Goal: Information Seeking & Learning: Find specific page/section

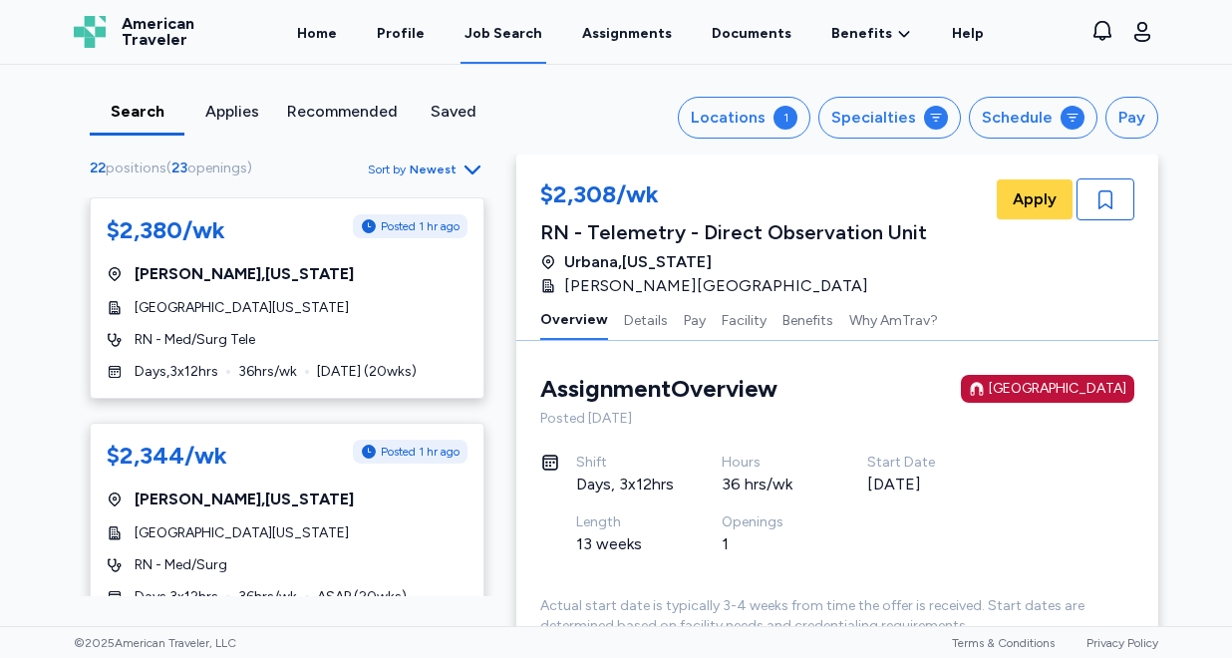
scroll to position [1526, 0]
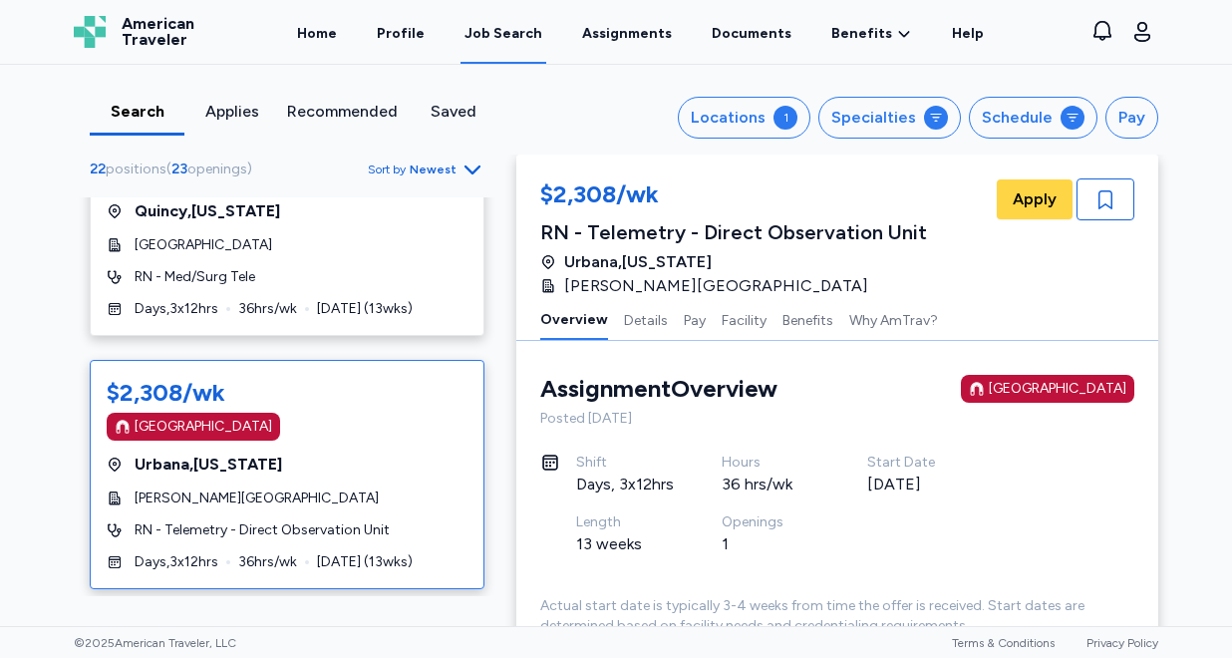
scroll to position [1527, 0]
click at [371, 472] on div "Urbana , Illinois" at bounding box center [287, 464] width 361 height 24
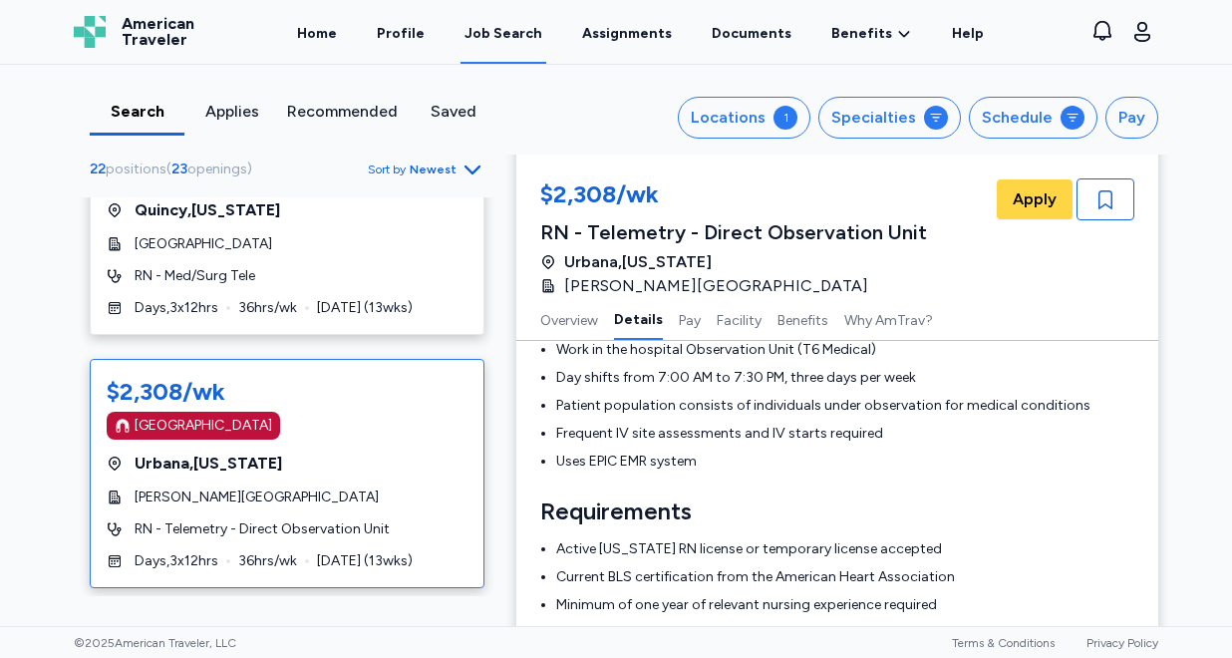
scroll to position [0, 0]
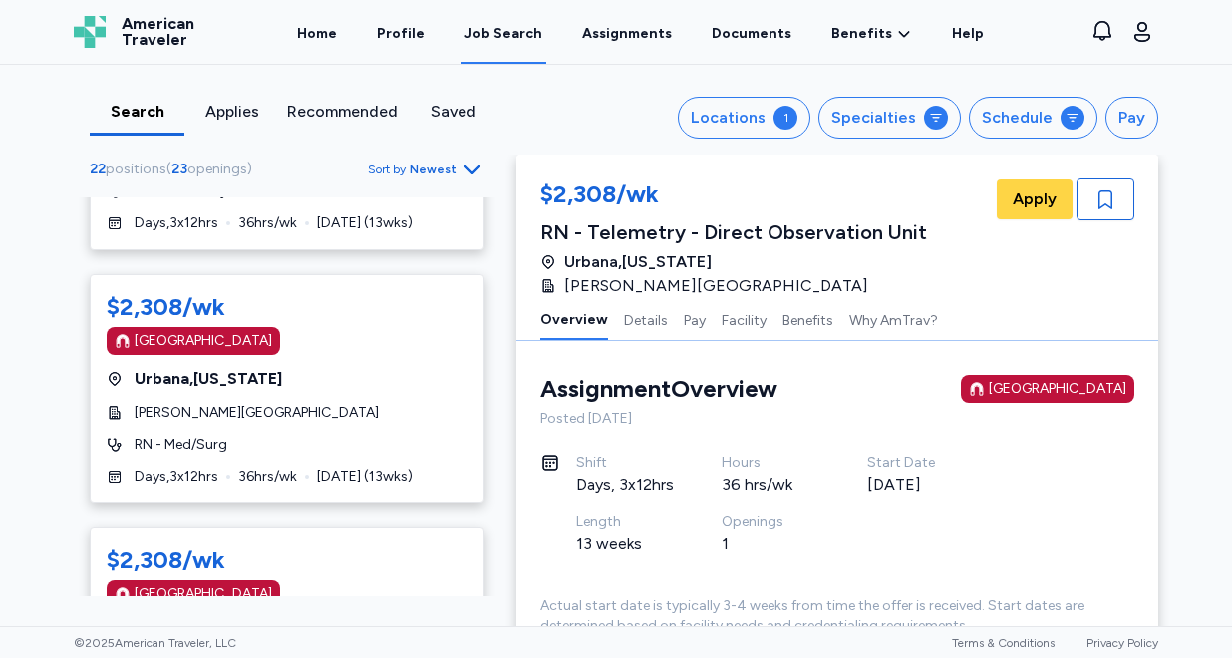
scroll to position [2370, 0]
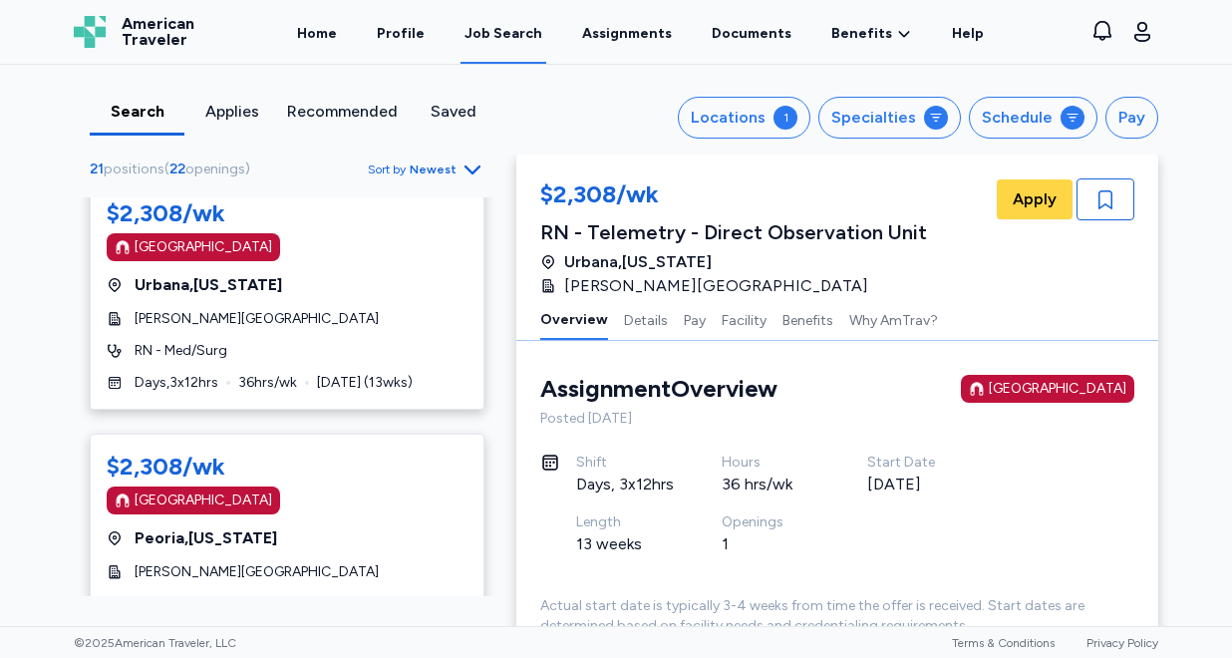
scroll to position [2466, 0]
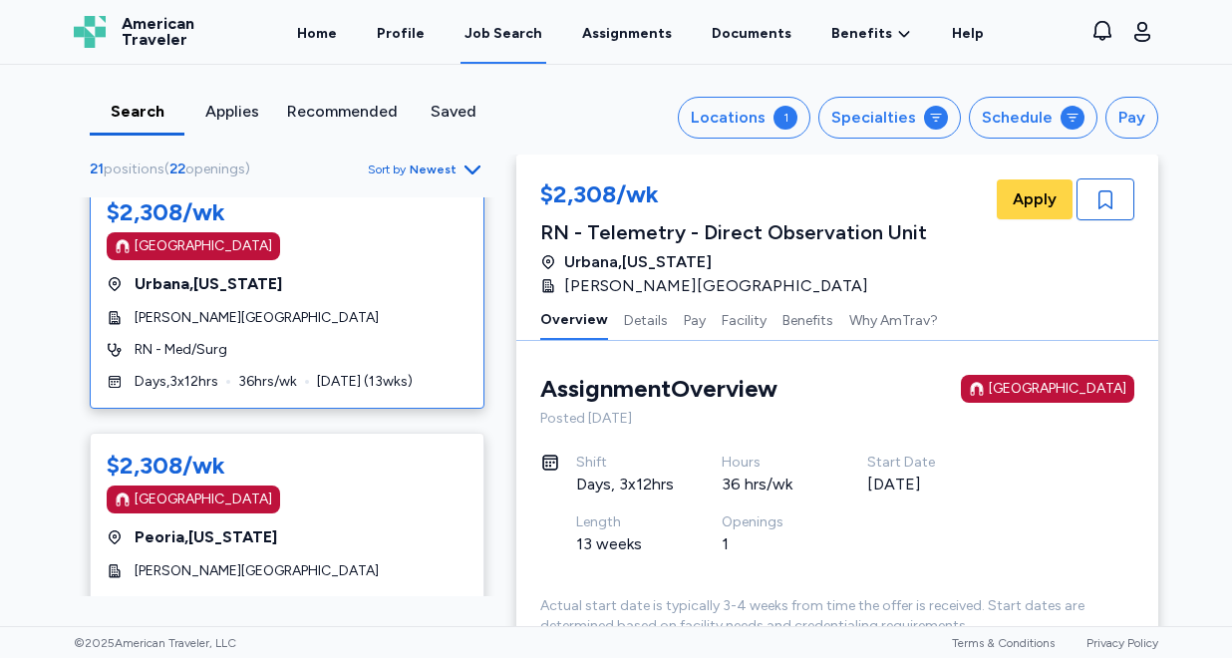
click at [319, 280] on div "[GEOGRAPHIC_DATA] , [US_STATE]" at bounding box center [287, 284] width 361 height 24
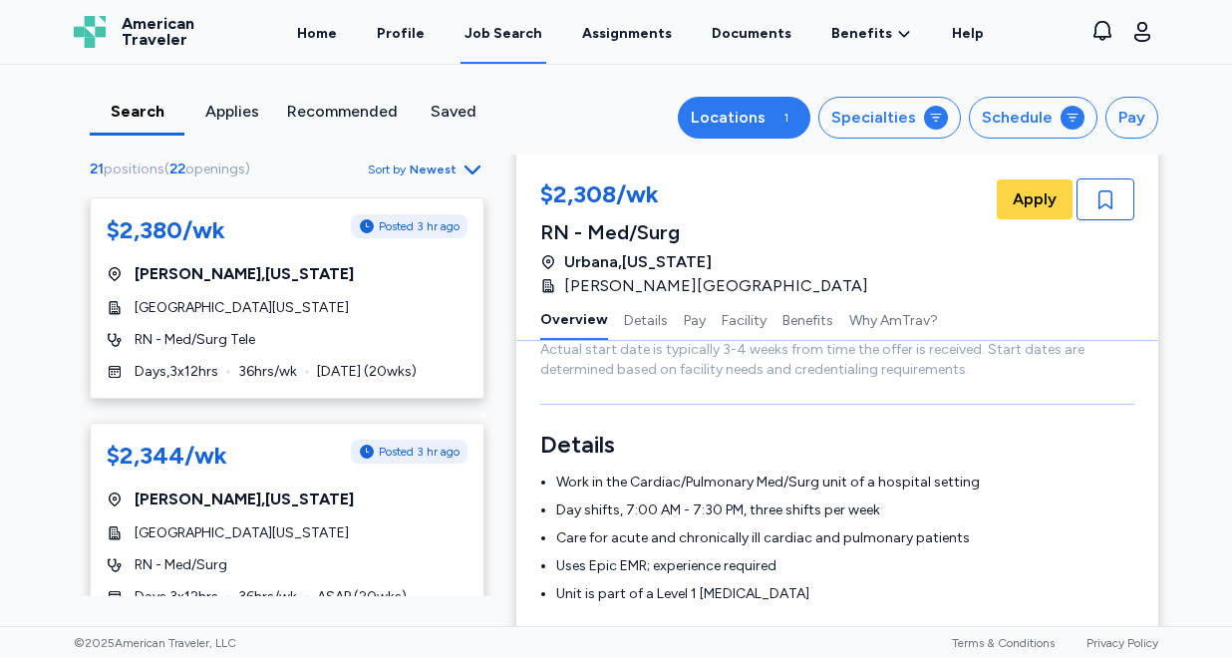
click at [766, 115] on div "Locations" at bounding box center [728, 118] width 75 height 24
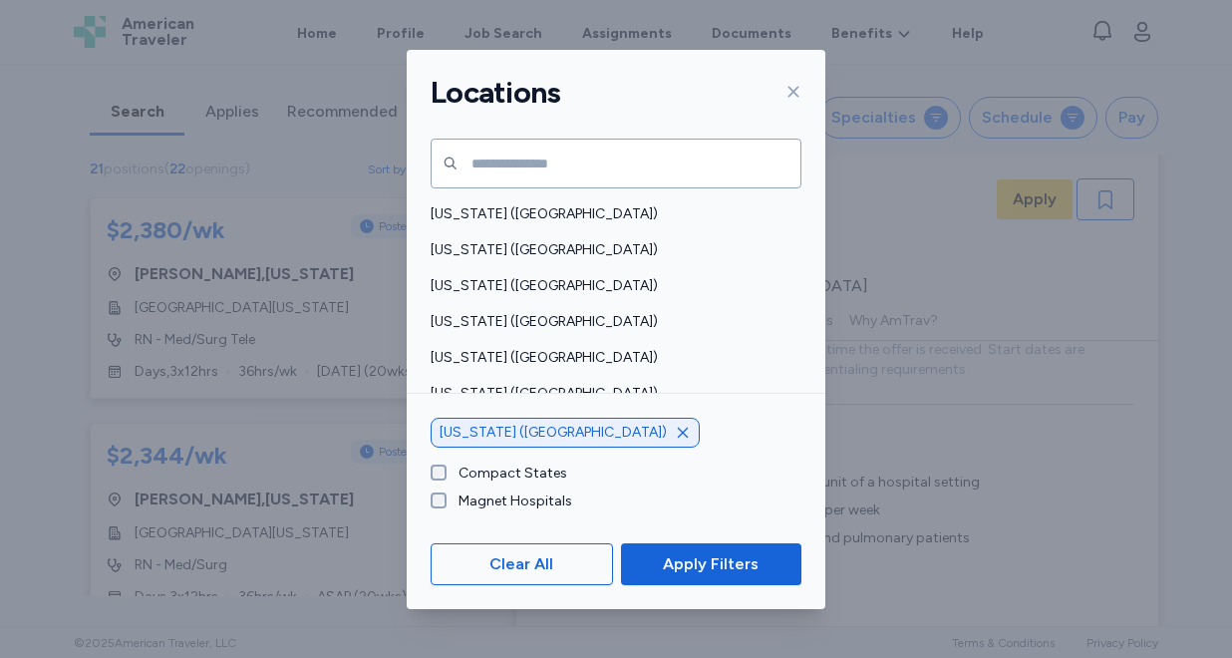
click at [678, 432] on icon "button" at bounding box center [683, 432] width 10 height 10
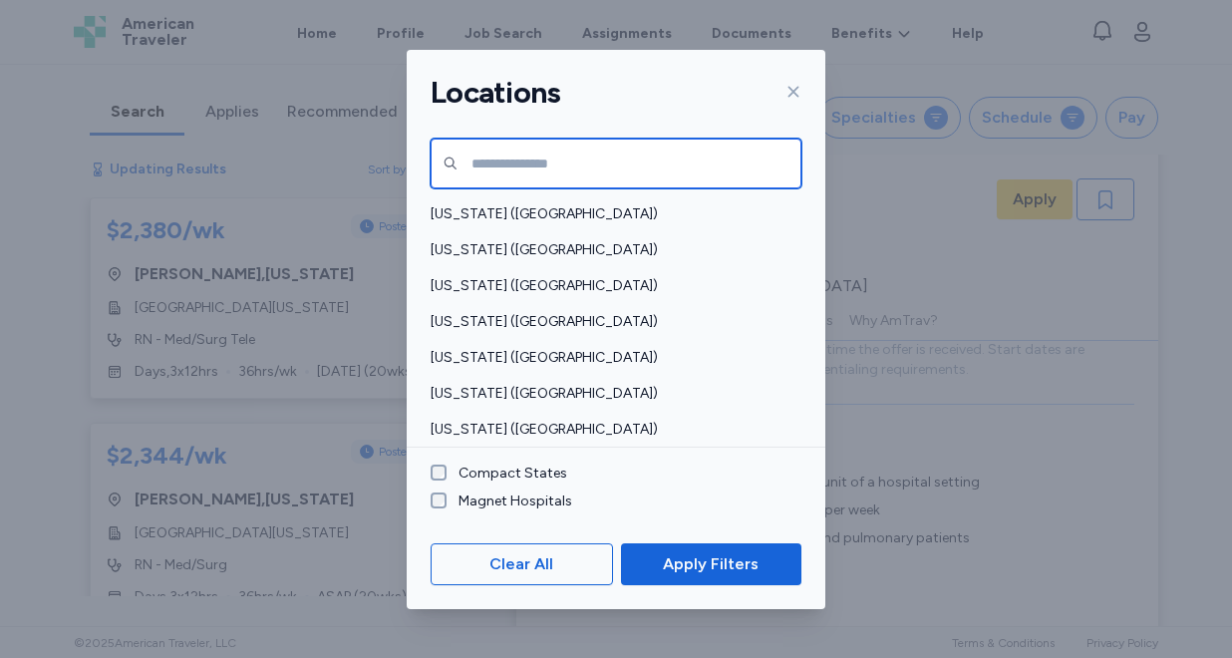
click at [520, 159] on input "text" at bounding box center [616, 164] width 371 height 50
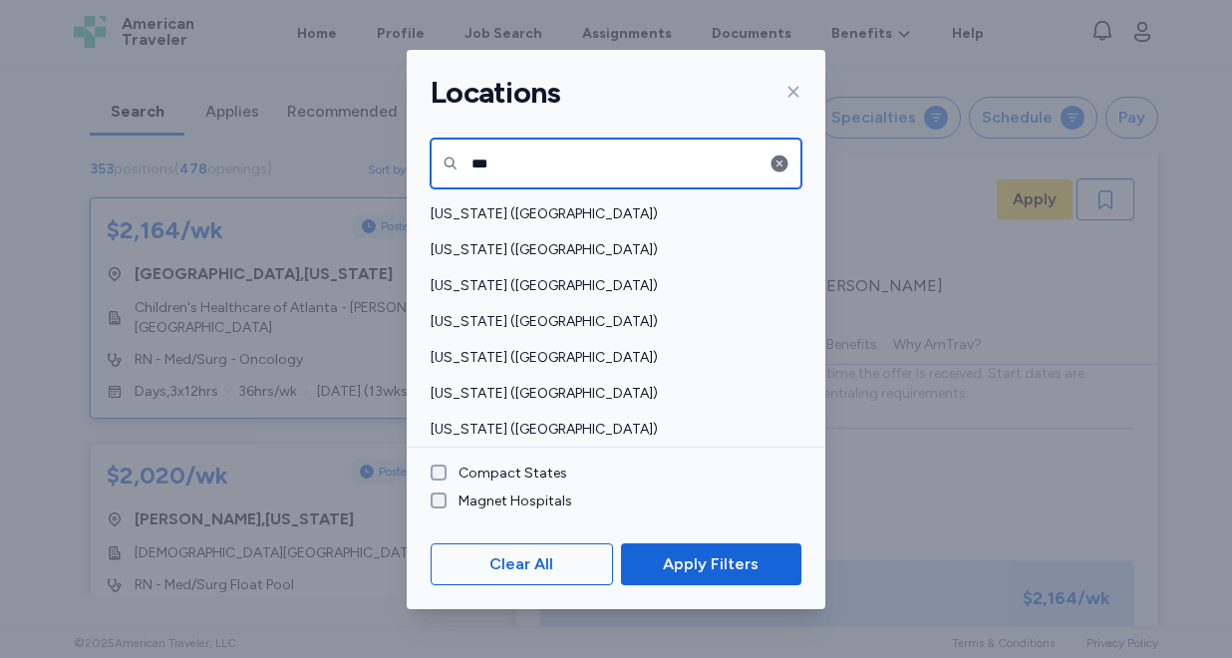
scroll to position [2, 0]
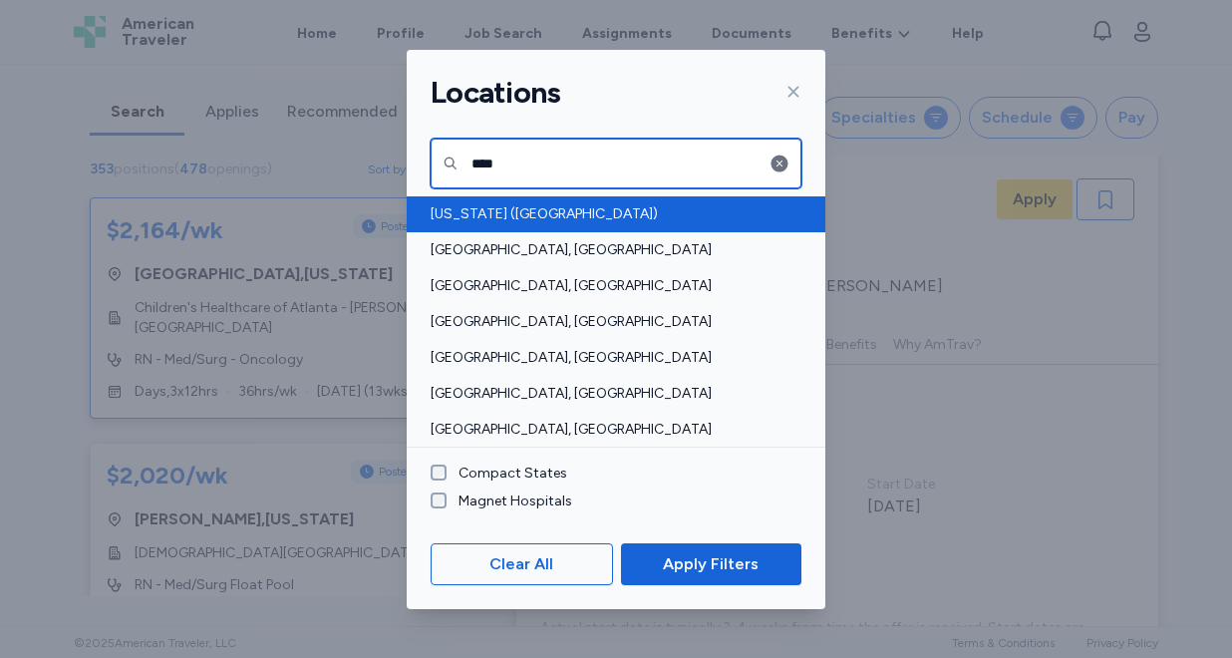
type input "****"
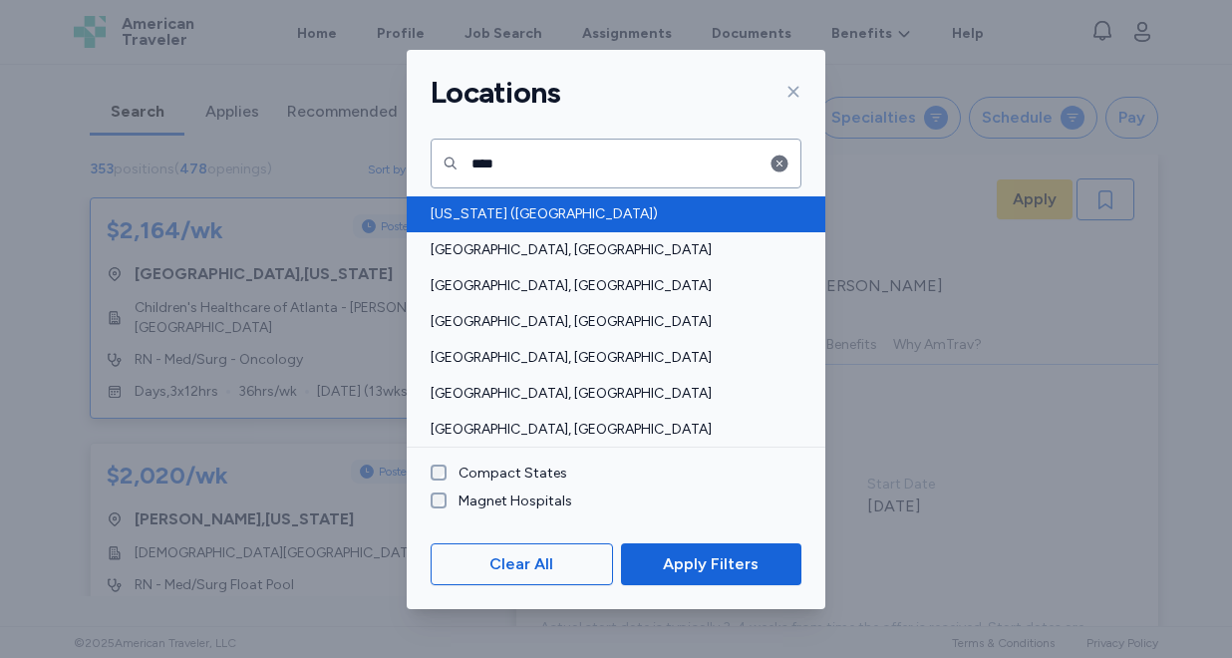
click at [482, 218] on span "[US_STATE] ([GEOGRAPHIC_DATA])" at bounding box center [610, 214] width 359 height 20
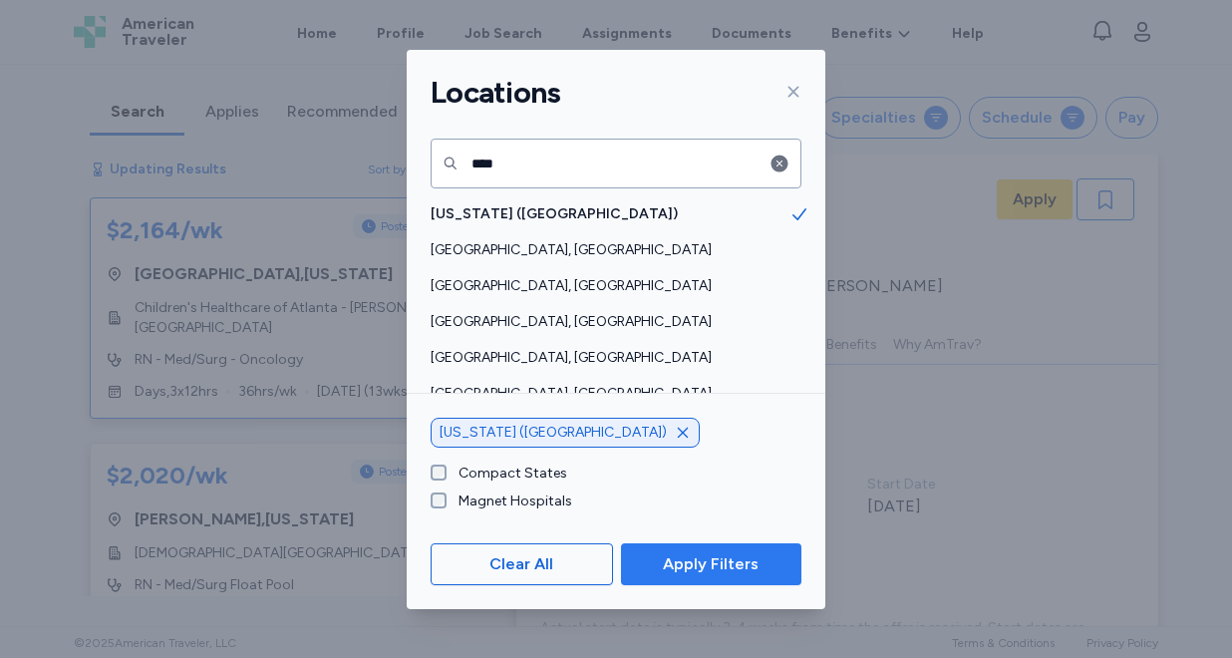
click at [713, 564] on span "Apply Filters" at bounding box center [711, 564] width 96 height 24
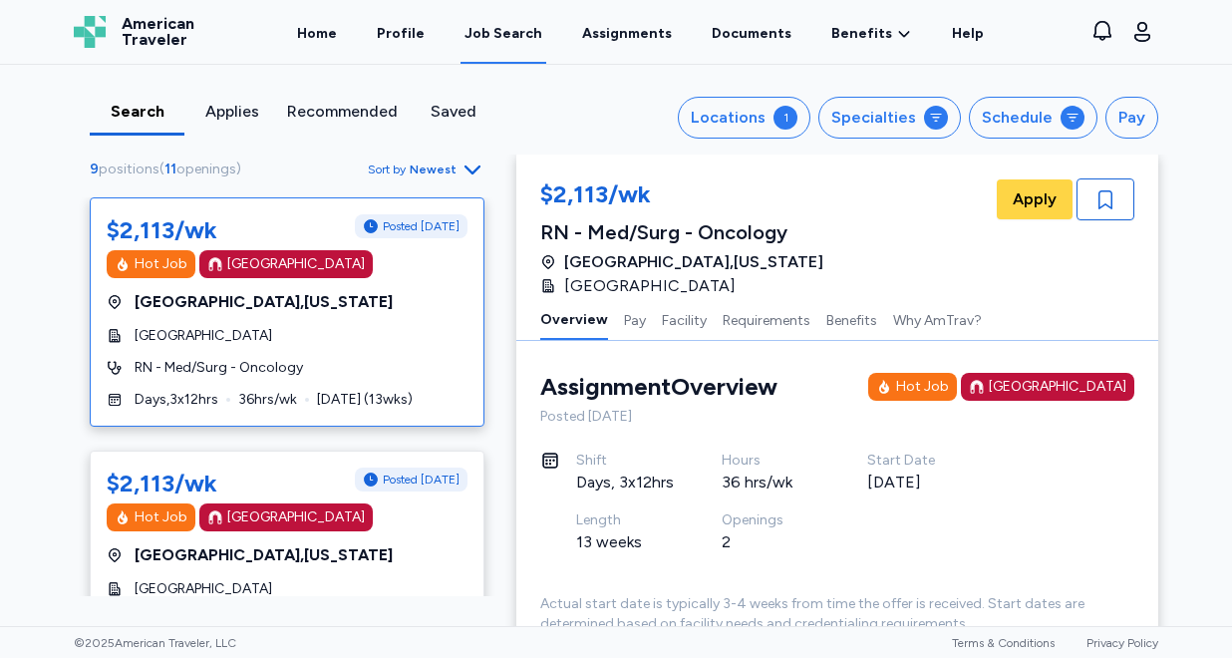
click at [448, 165] on span "Newest" at bounding box center [433, 169] width 47 height 16
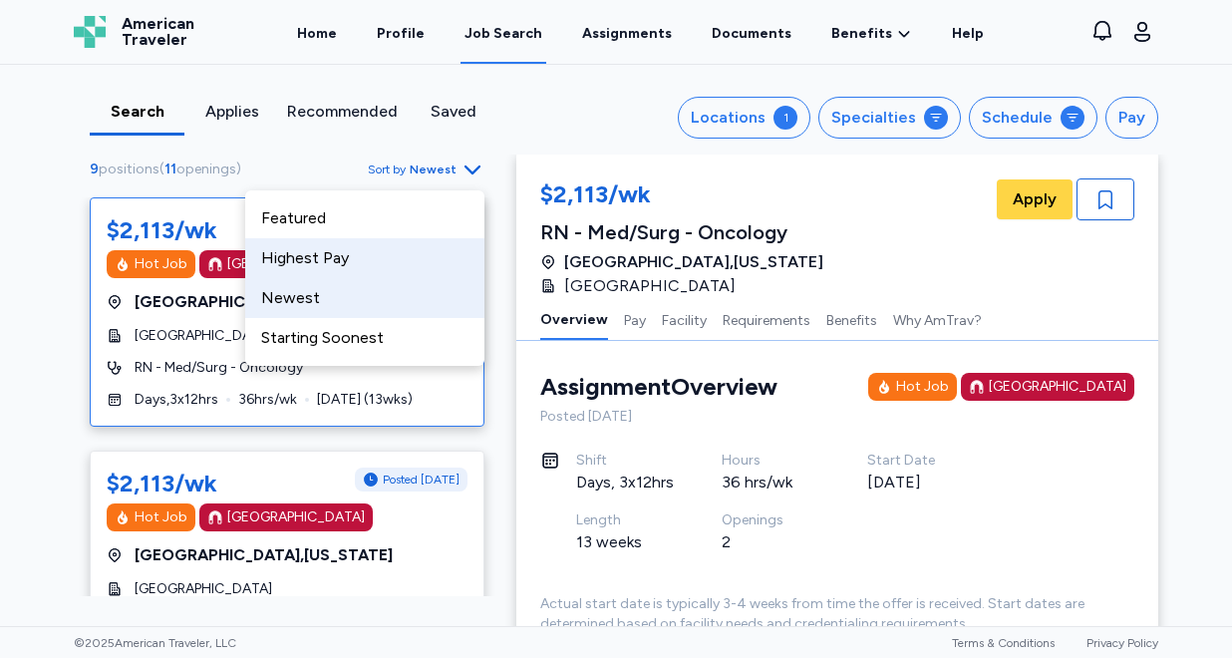
click at [412, 250] on div "Highest Pay" at bounding box center [364, 258] width 239 height 40
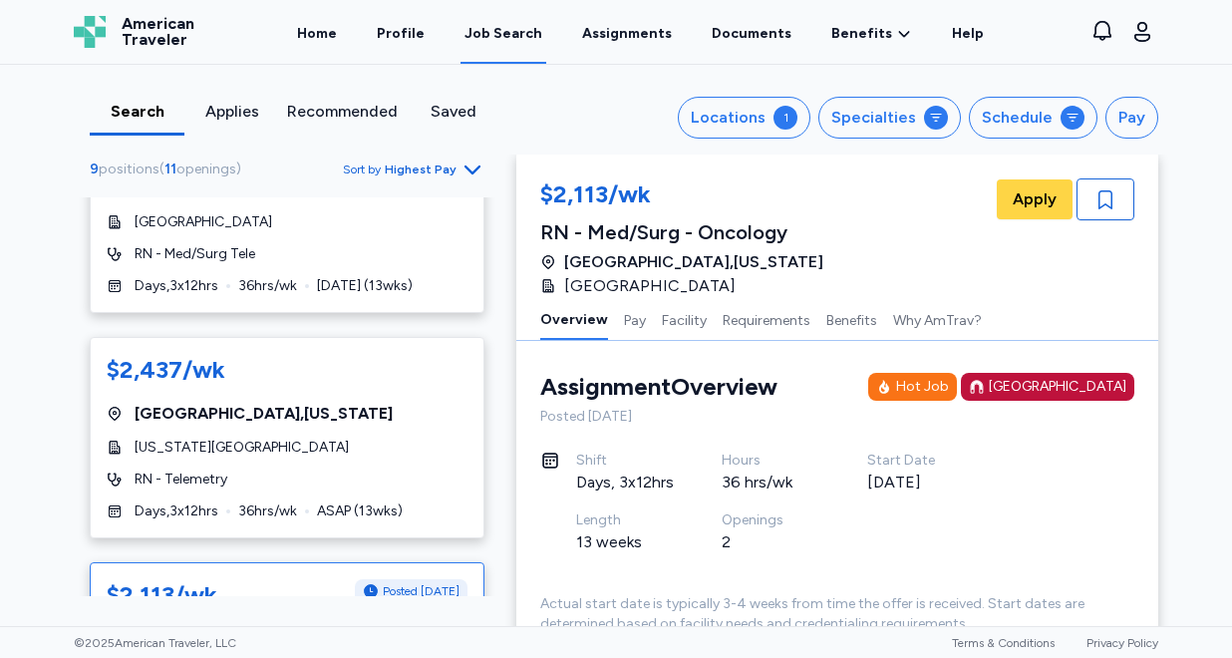
scroll to position [533, 0]
